Goal: Task Accomplishment & Management: Manage account settings

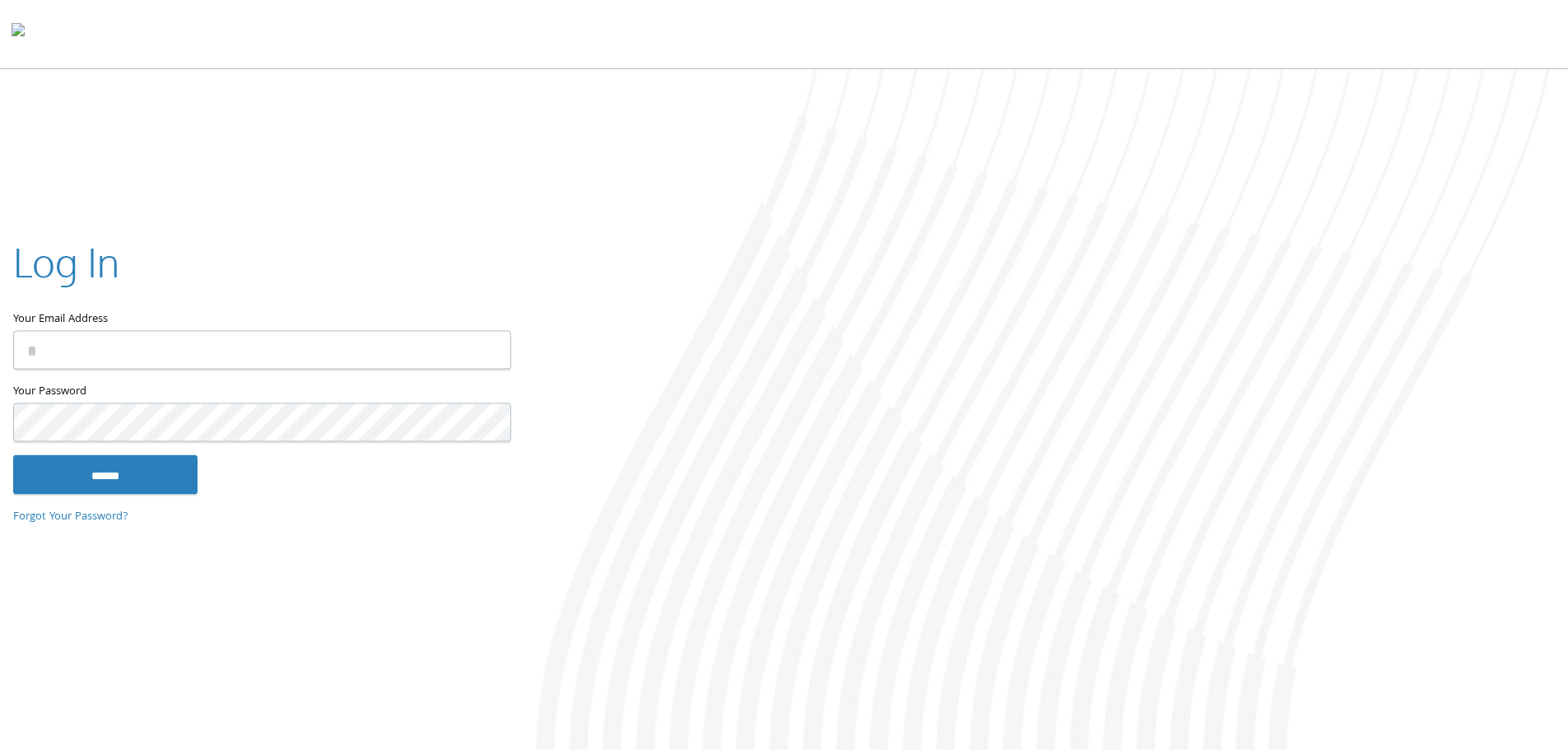
click at [0, 749] on com-1password-button at bounding box center [0, 754] width 0 height 0
click at [257, 341] on input "Your Email Address" at bounding box center [262, 349] width 498 height 38
click at [100, 361] on input "Your Email Address" at bounding box center [262, 349] width 498 height 38
click at [0, 749] on com-1password-button at bounding box center [0, 754] width 0 height 0
click at [311, 347] on input "Your Email Address" at bounding box center [262, 349] width 498 height 38
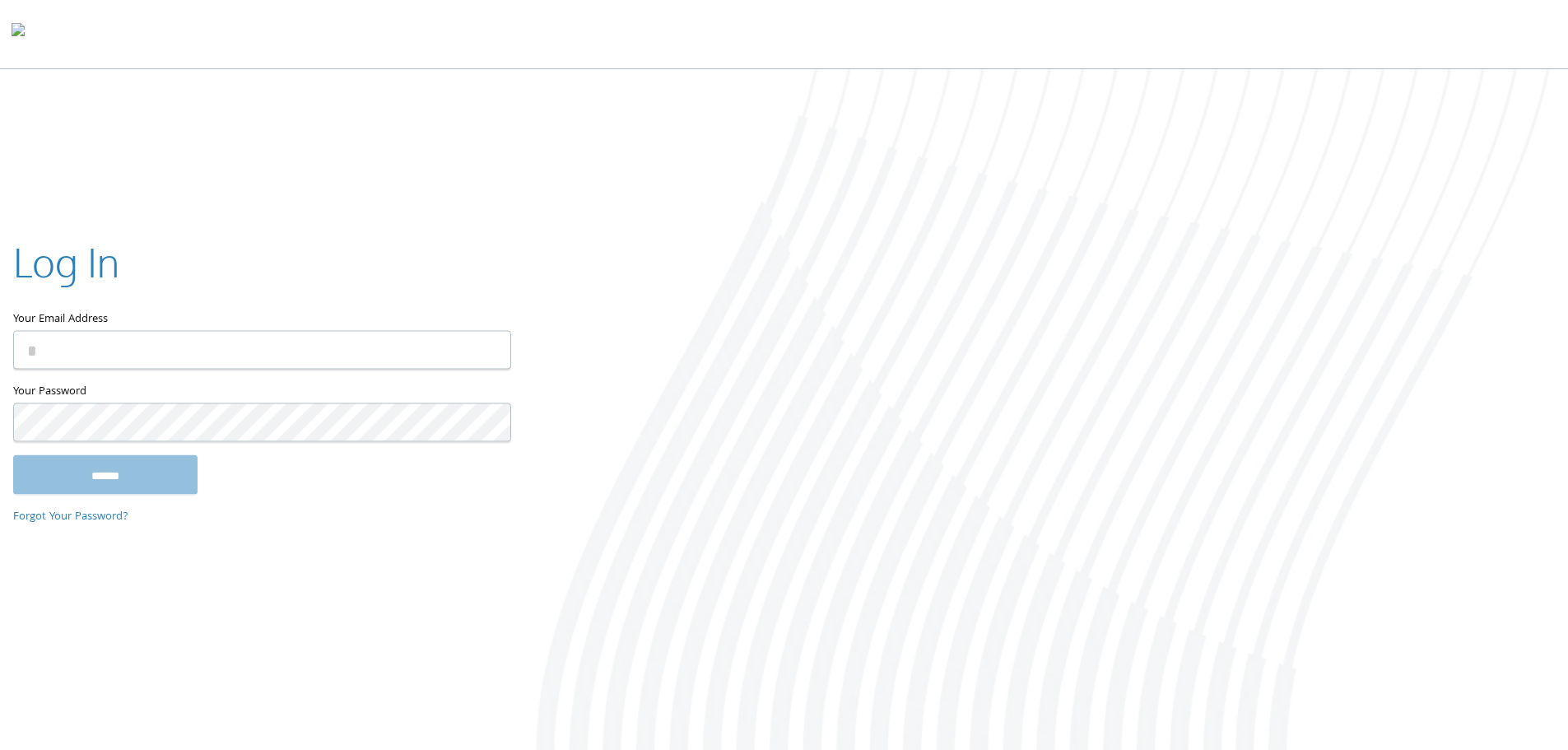
click at [176, 352] on input "Your Email Address" at bounding box center [262, 349] width 498 height 38
click at [291, 355] on input "Your Email Address" at bounding box center [262, 349] width 498 height 38
click at [0, 749] on com-1password-button at bounding box center [0, 754] width 0 height 0
type input "**********"
